Goal: Download file/media

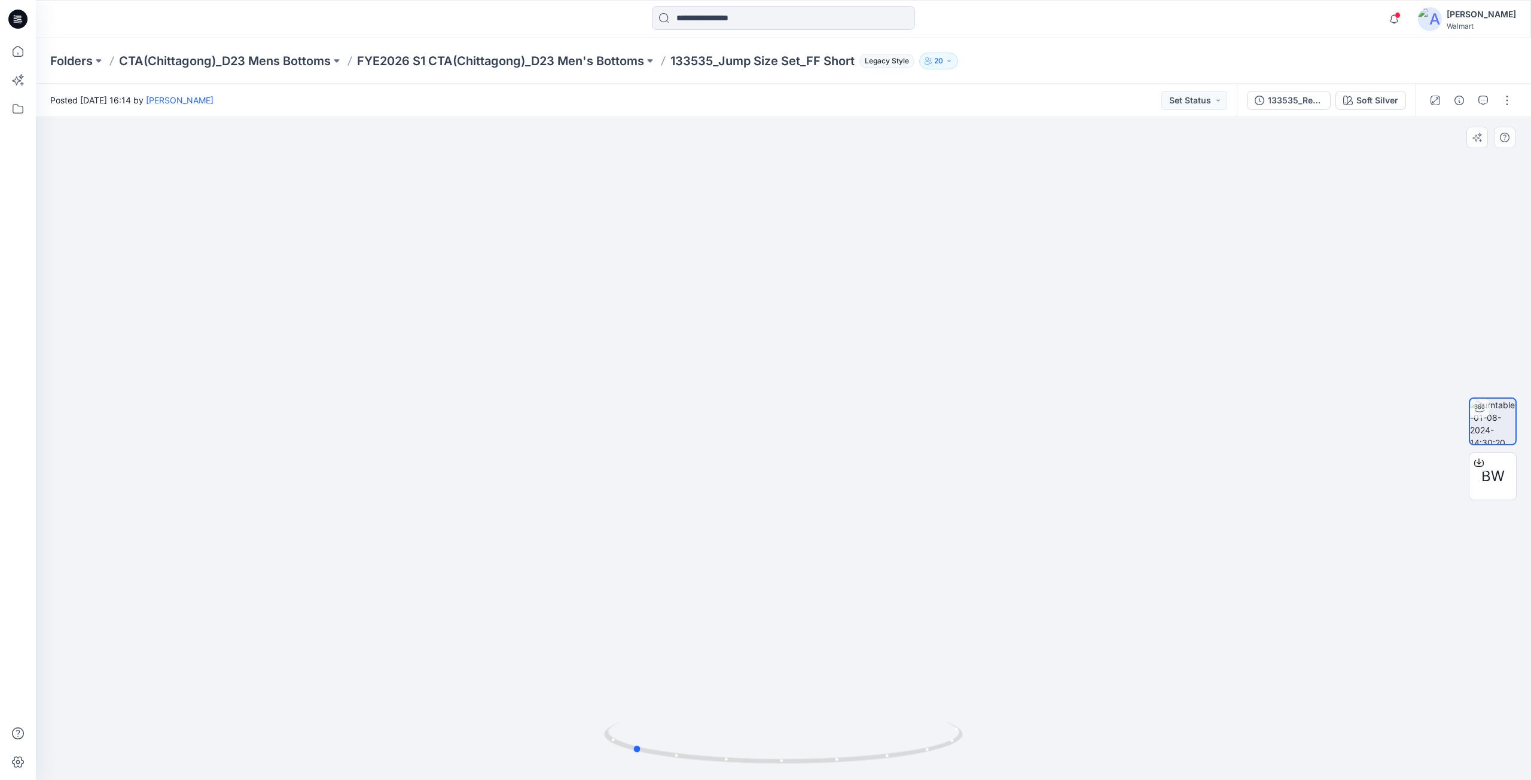
drag, startPoint x: 783, startPoint y: 762, endPoint x: 990, endPoint y: 768, distance: 207.6
click at [990, 768] on div at bounding box center [783, 448] width 1495 height 663
drag, startPoint x: 635, startPoint y: 748, endPoint x: 817, endPoint y: 766, distance: 182.7
click at [817, 766] on icon at bounding box center [785, 744] width 362 height 45
drag, startPoint x: 815, startPoint y: 763, endPoint x: 996, endPoint y: 758, distance: 181.3
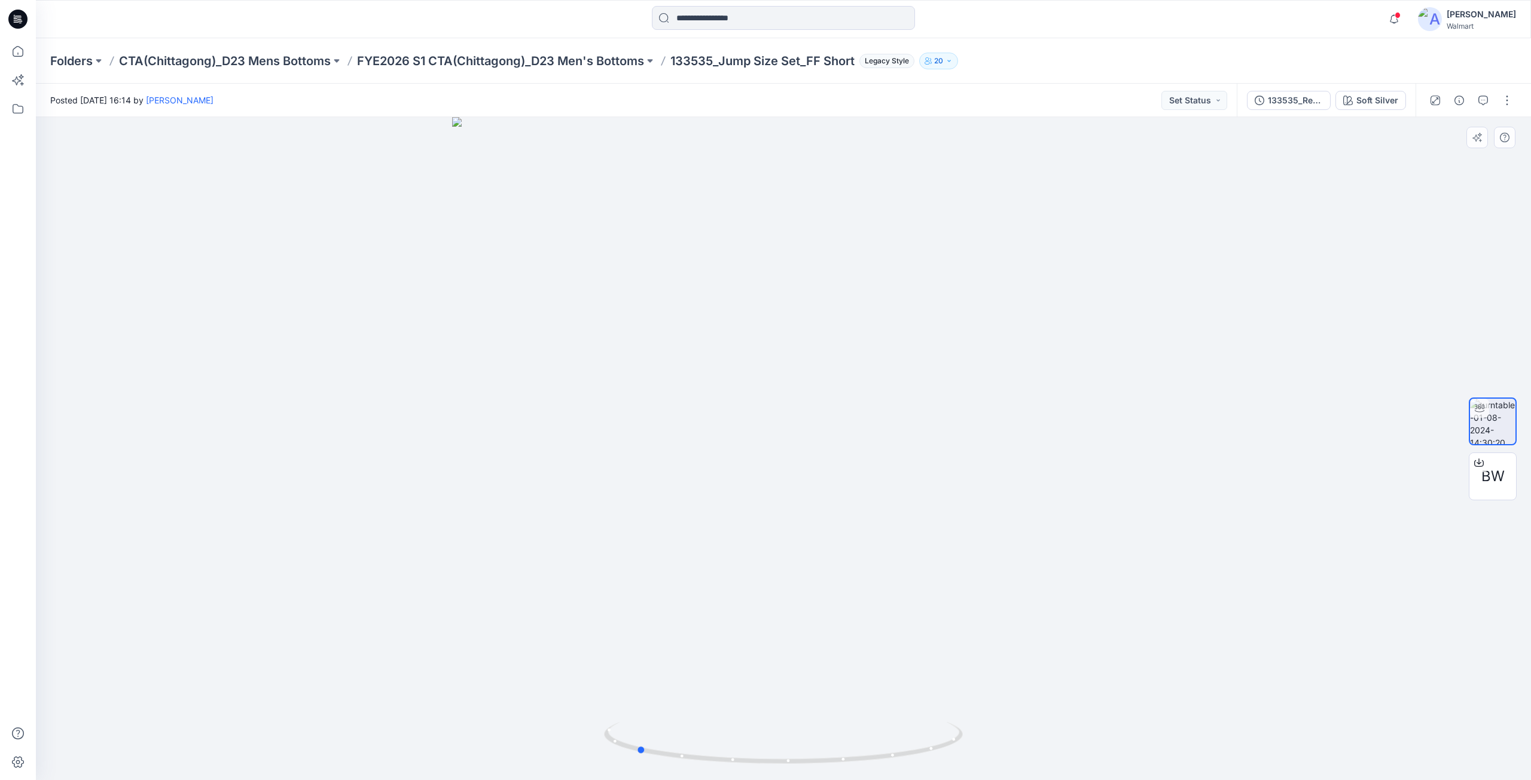
click at [996, 758] on div at bounding box center [783, 448] width 1495 height 663
drag, startPoint x: 764, startPoint y: 585, endPoint x: 763, endPoint y: 499, distance: 85.5
click at [763, 499] on img at bounding box center [783, 275] width 1166 height 1011
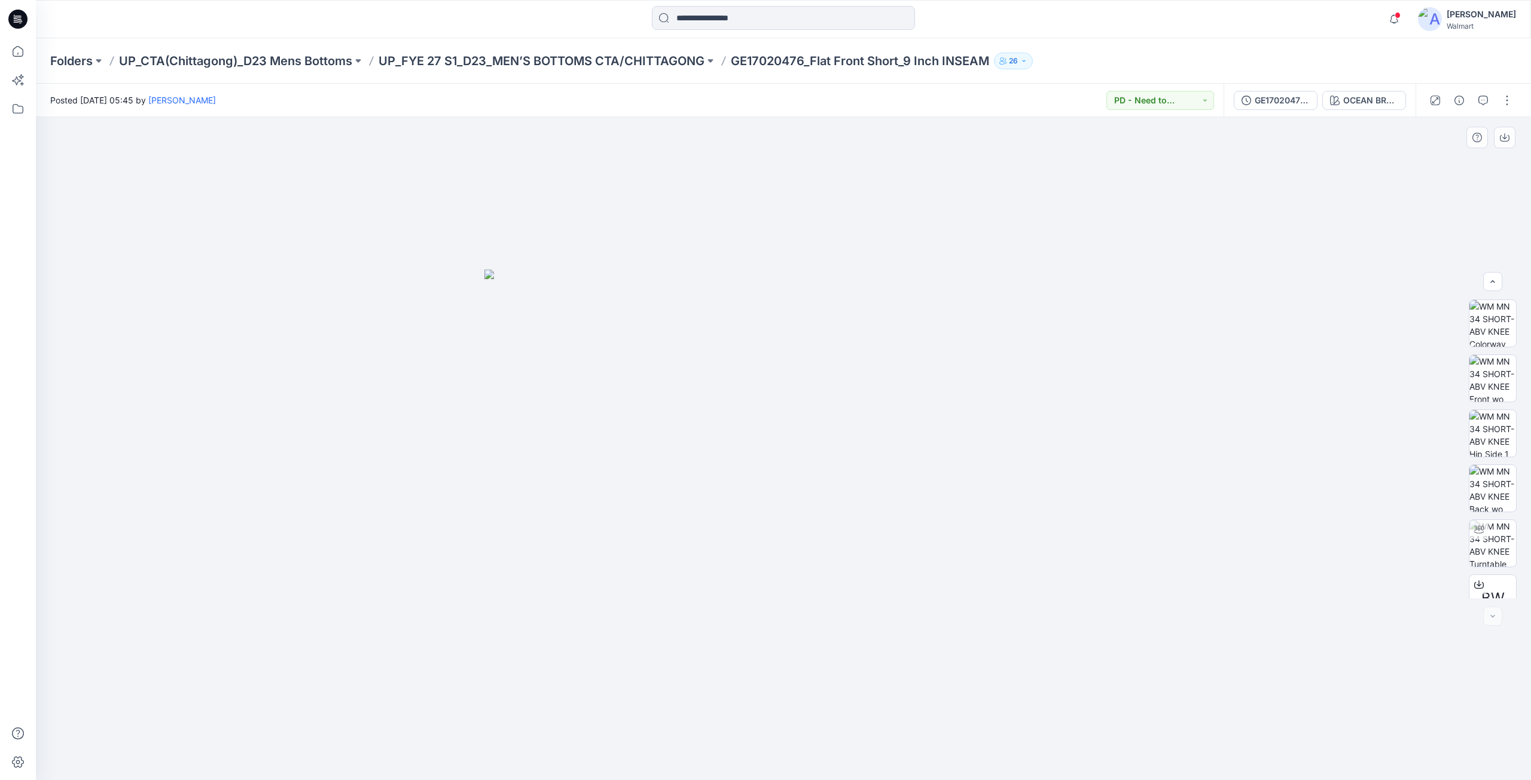
scroll to position [79, 0]
drag, startPoint x: 738, startPoint y: 60, endPoint x: 809, endPoint y: 61, distance: 71.2
click at [809, 61] on p "GE17020476_Flat Front Short_9 Inch INSEAM" at bounding box center [860, 61] width 258 height 17
copy p "GE17020476"
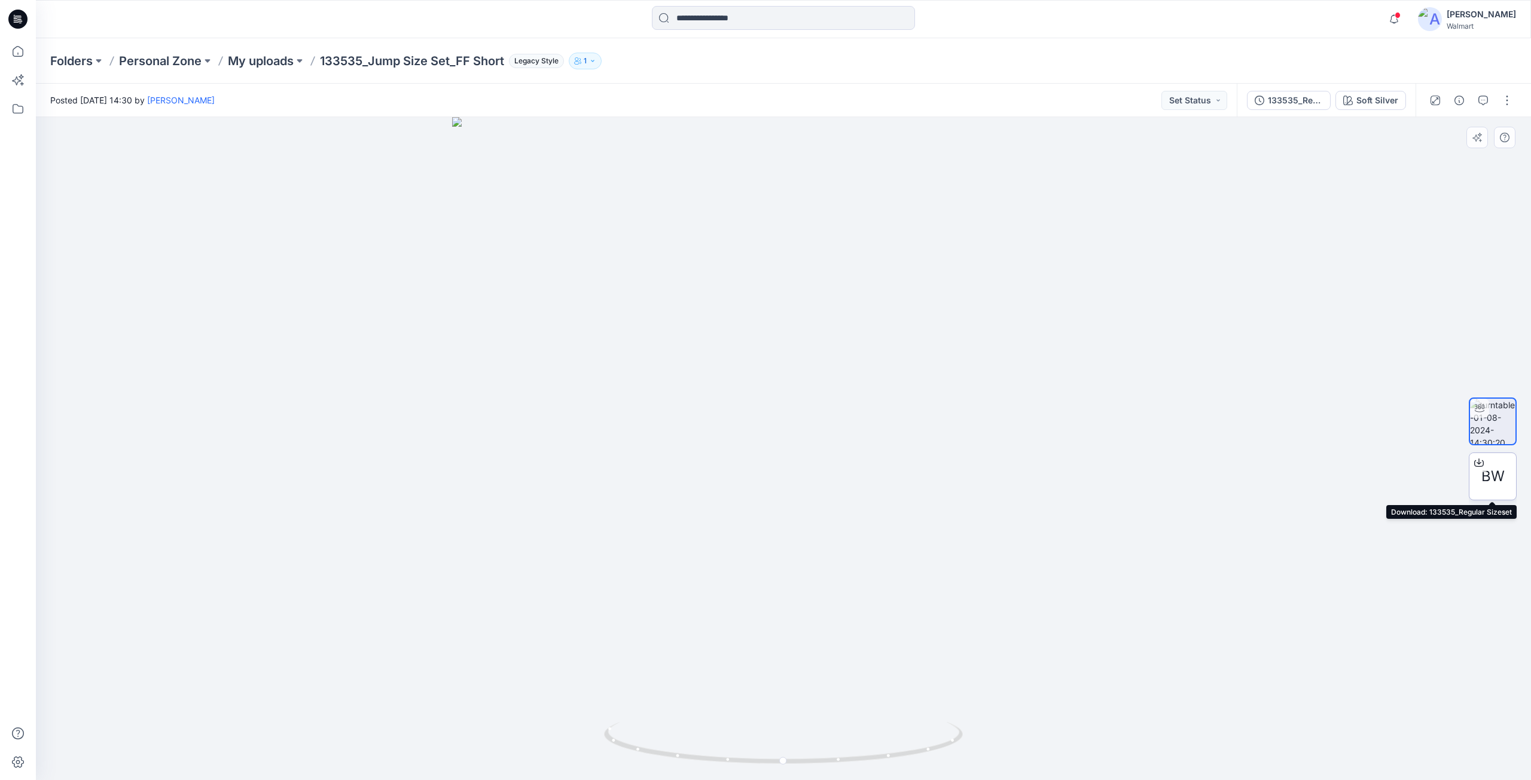
click at [1481, 461] on icon at bounding box center [1479, 463] width 10 height 10
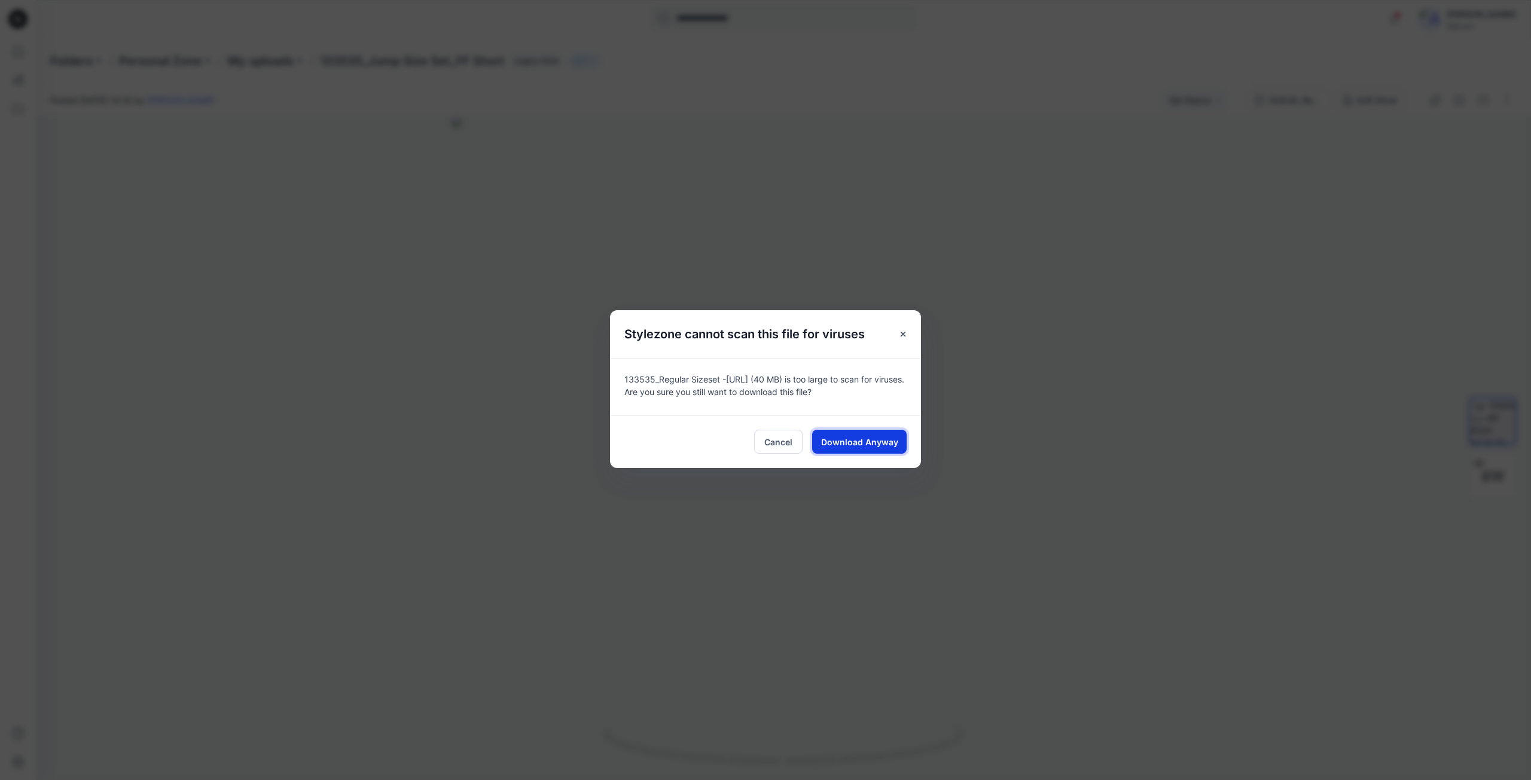
click at [873, 444] on span "Download Anyway" at bounding box center [859, 442] width 77 height 13
